Goal: Transaction & Acquisition: Purchase product/service

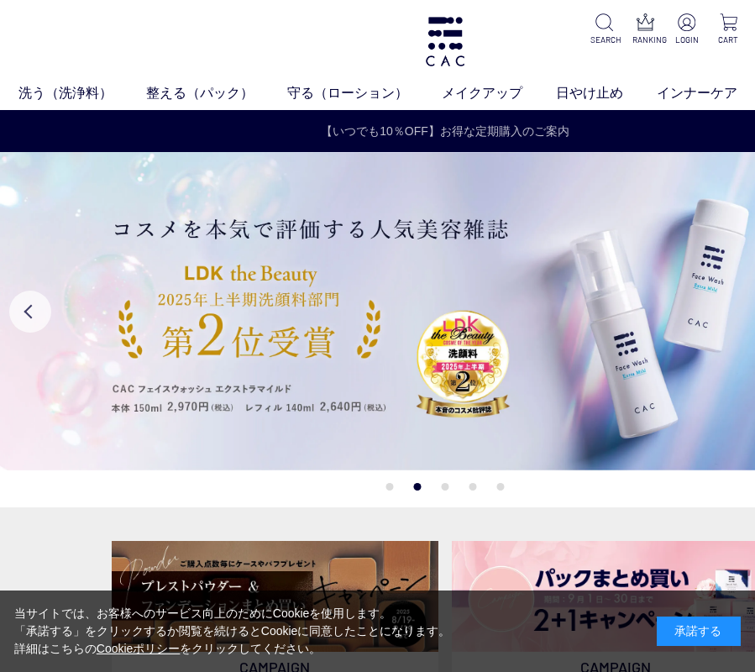
click at [239, 135] on link "【いつでも10％OFF】お得な定期購入のご案内" at bounding box center [445, 132] width 888 height 18
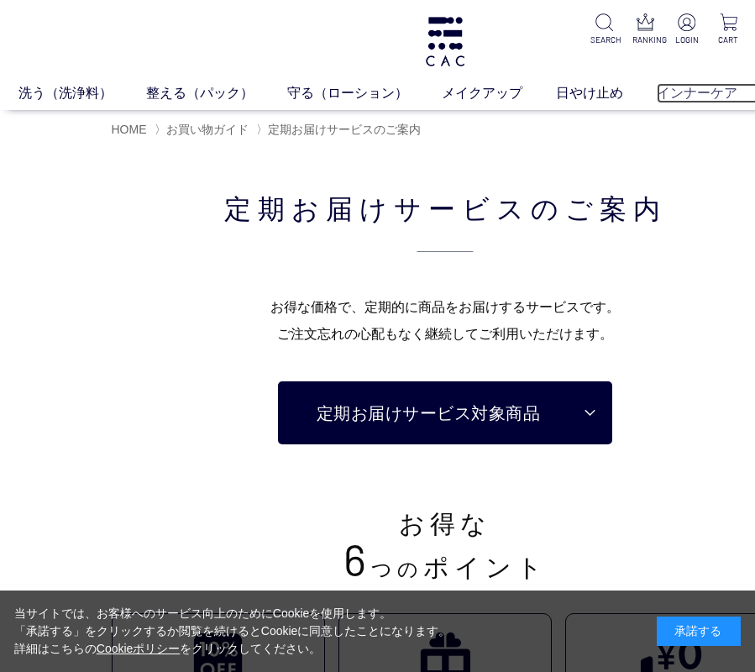
click at [682, 89] on link "インナーケア" at bounding box center [713, 93] width 114 height 20
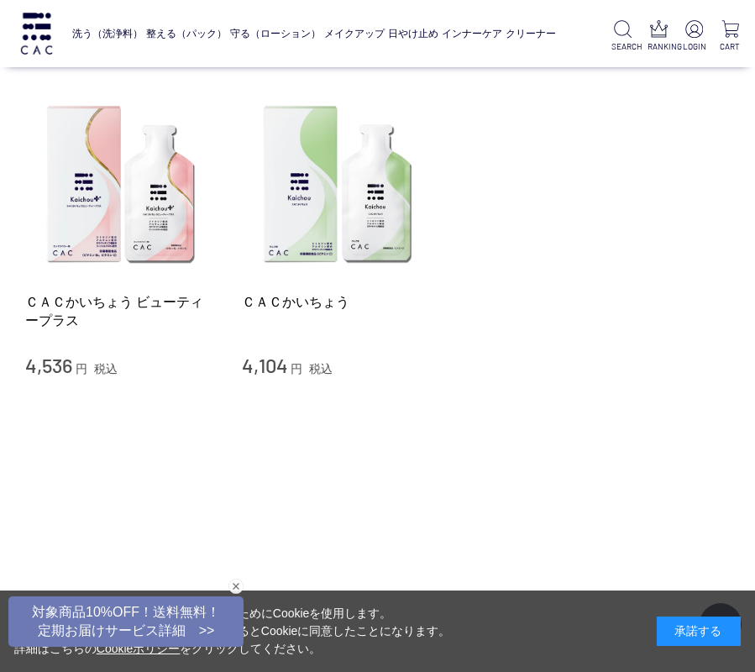
scroll to position [336, 0]
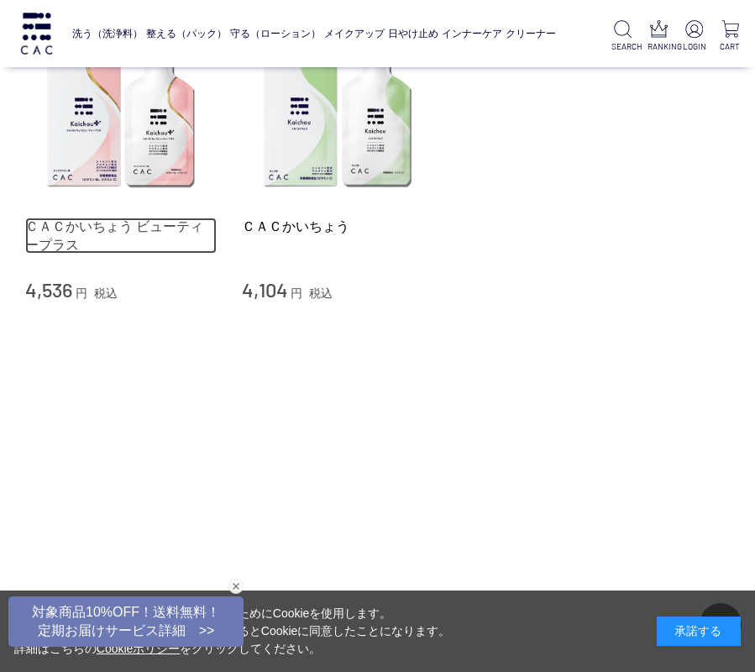
click at [105, 238] on link "ＣＡＣかいちょう ビューティープラス" at bounding box center [120, 235] width 191 height 36
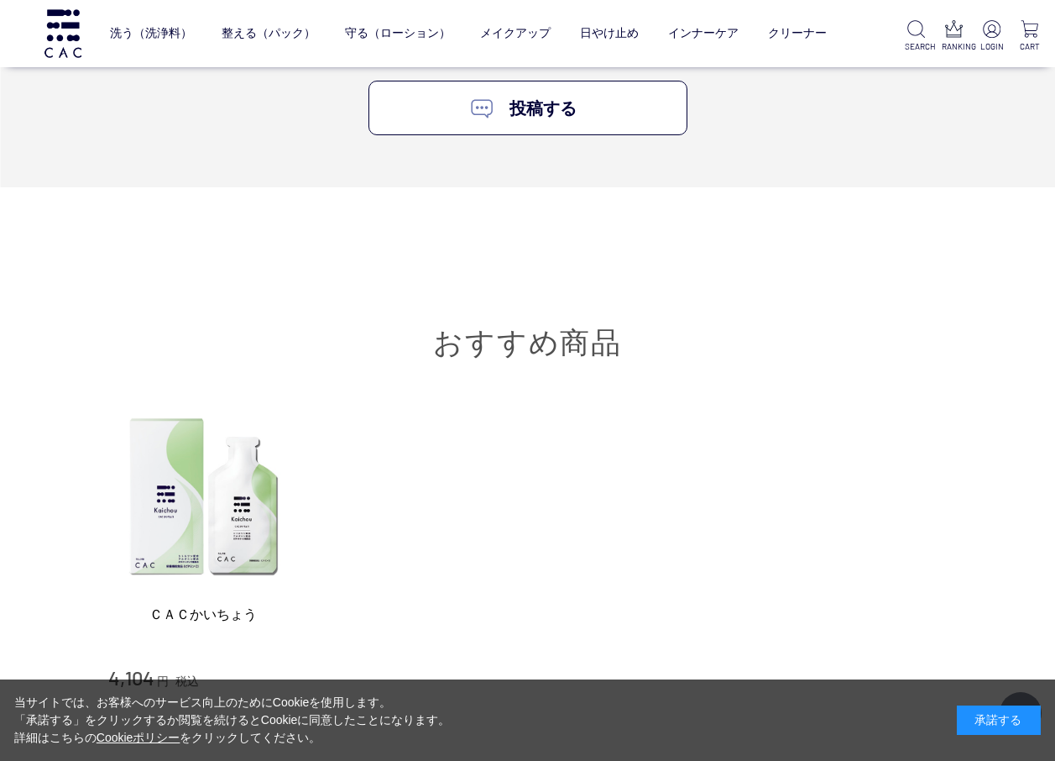
scroll to position [6632, 0]
